Goal: Find specific page/section: Find specific page/section

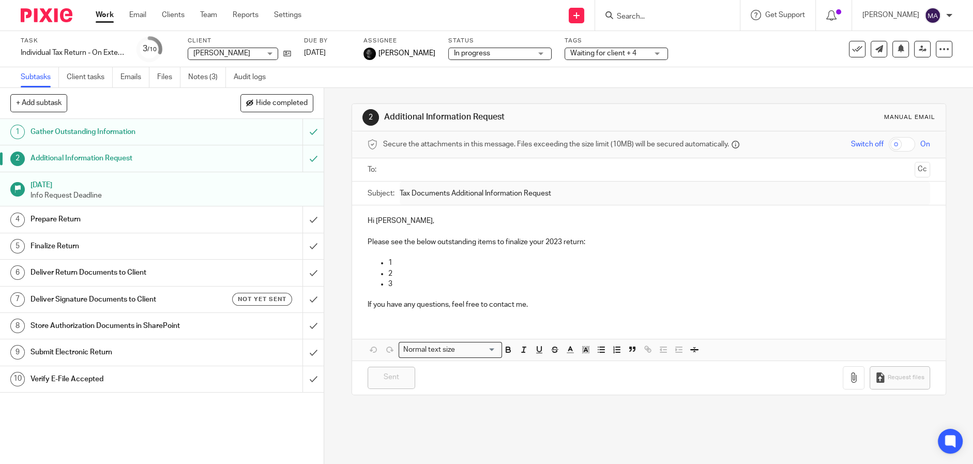
click at [51, 18] on img at bounding box center [47, 15] width 52 height 14
click at [640, 17] on input "Search" at bounding box center [662, 16] width 93 height 9
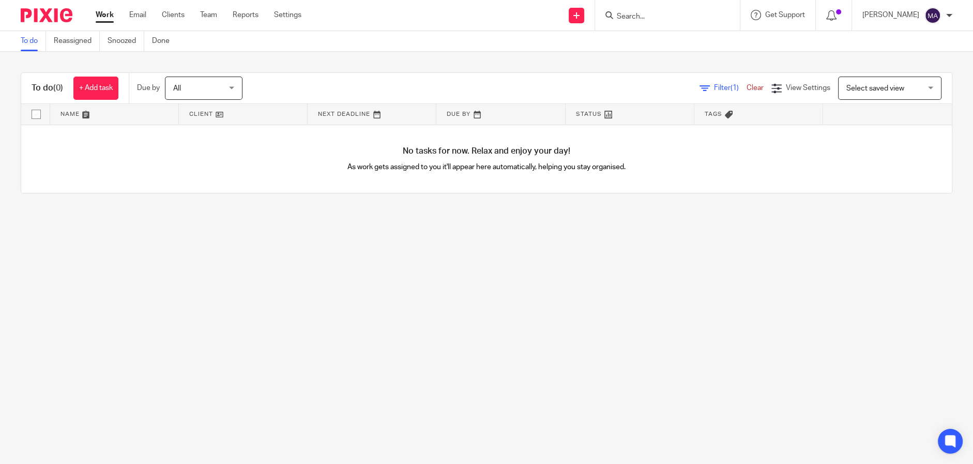
click at [647, 16] on input "Search" at bounding box center [662, 16] width 93 height 9
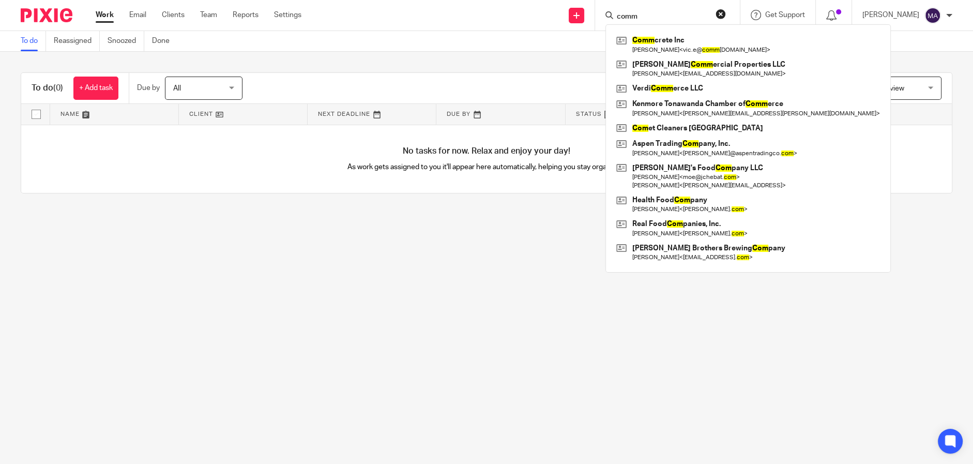
type input "comm"
click at [556, 314] on main "To do Reassigned Snoozed Done To do (0) + Add task Due by All All Today Tomorro…" at bounding box center [486, 232] width 973 height 464
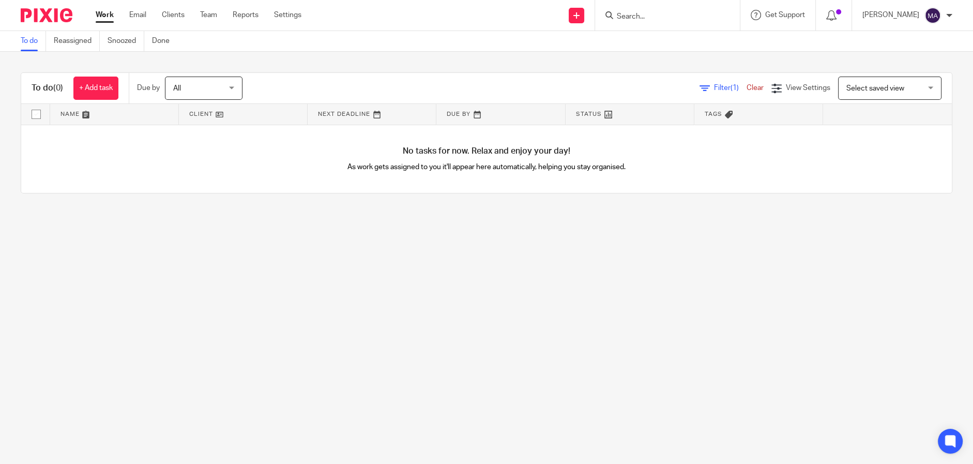
click at [660, 12] on input "Search" at bounding box center [662, 16] width 93 height 9
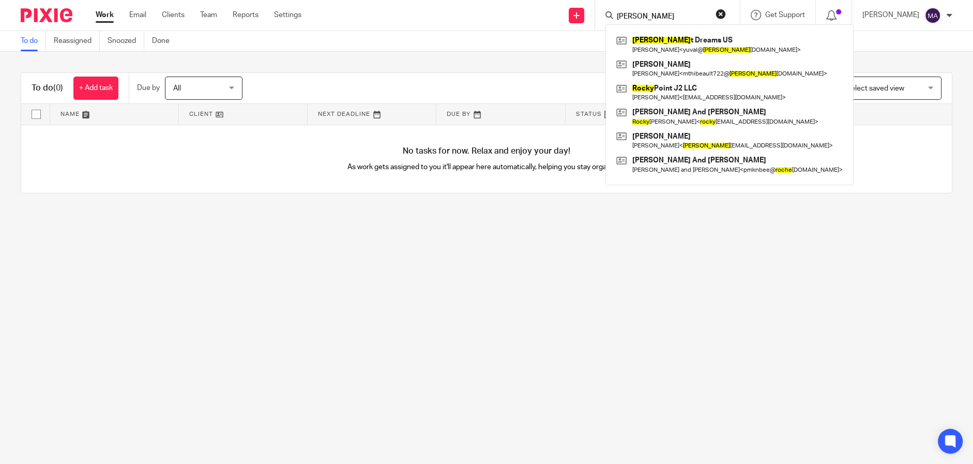
type input "rocke"
click at [515, 309] on main "To do Reassigned Snoozed Done To do (0) + Add task Due by All All Today Tomorro…" at bounding box center [486, 232] width 973 height 464
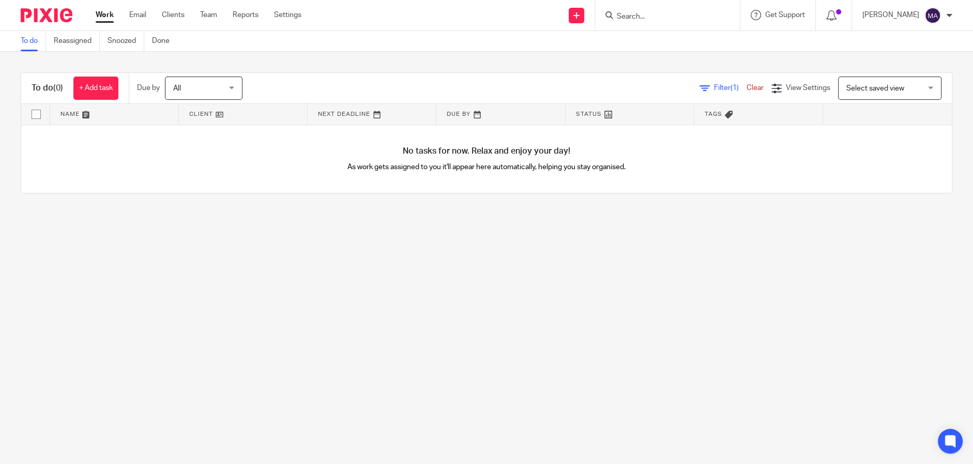
click at [662, 21] on input "Search" at bounding box center [662, 16] width 93 height 9
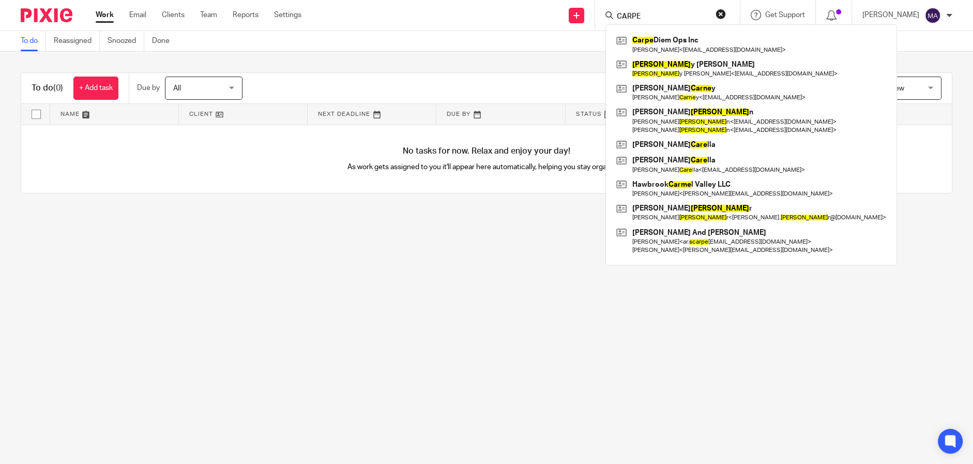
type input "CARPE"
click at [281, 369] on main "To do Reassigned Snoozed Done To do (0) + Add task Due by All All Today Tomorro…" at bounding box center [486, 232] width 973 height 464
